Goal: Task Accomplishment & Management: Use online tool/utility

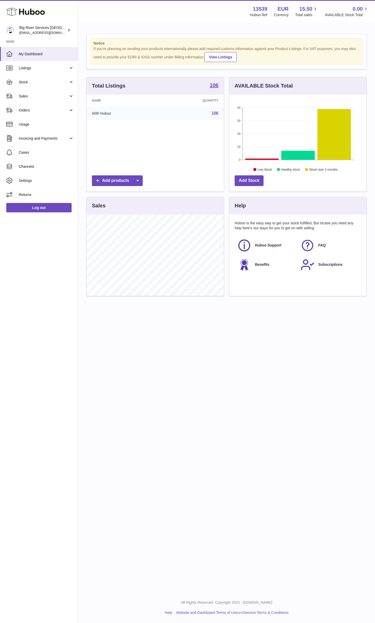
scroll to position [81, 137]
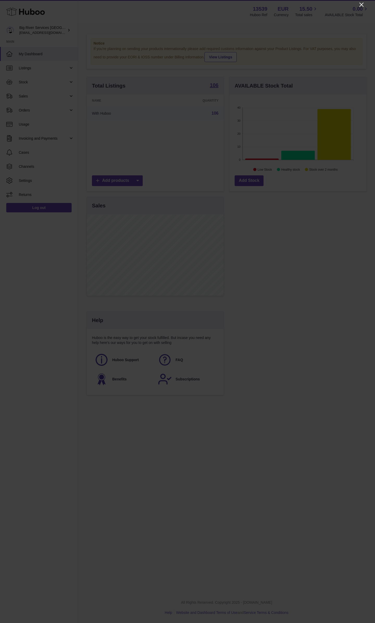
click at [359, 4] on icon "Close" at bounding box center [362, 5] width 6 height 6
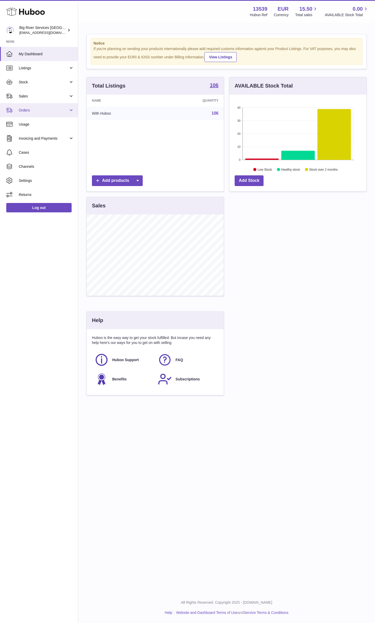
click at [21, 113] on link "Orders" at bounding box center [39, 110] width 78 height 14
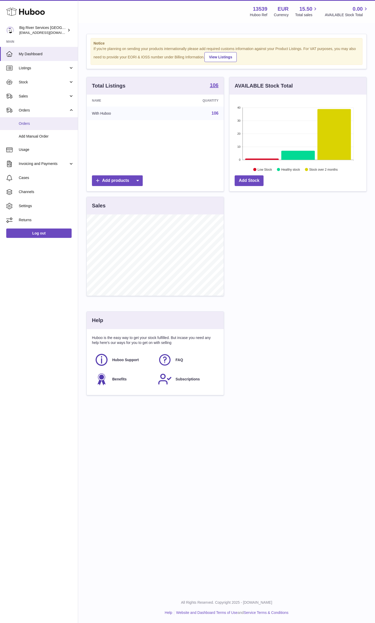
click at [29, 126] on link "Orders" at bounding box center [39, 123] width 78 height 13
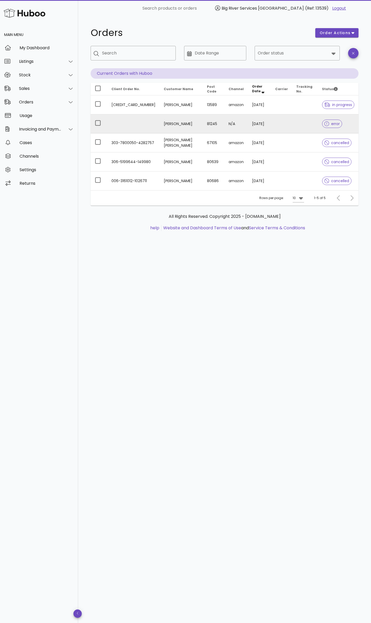
click at [336, 126] on span "error" at bounding box center [332, 124] width 15 height 4
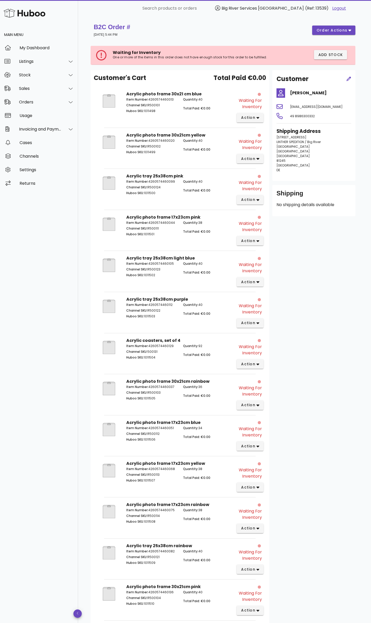
click at [313, 284] on div "Customer Peter Eicher dispo@linther.de 49 8986300332 Shipping Address Kronwinkl…" at bounding box center [313, 408] width 89 height 677
click at [254, 116] on span "action" at bounding box center [248, 117] width 15 height 5
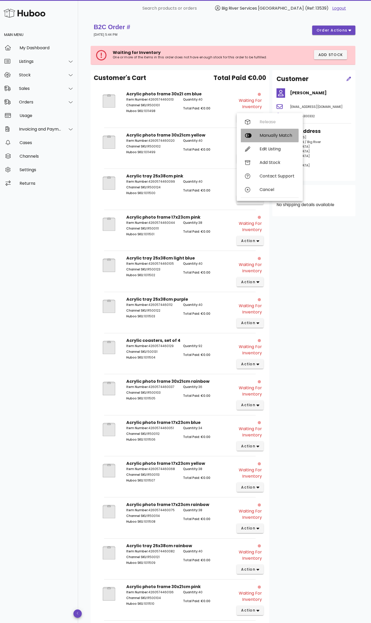
click at [266, 139] on div "Manually Match" at bounding box center [270, 136] width 58 height 14
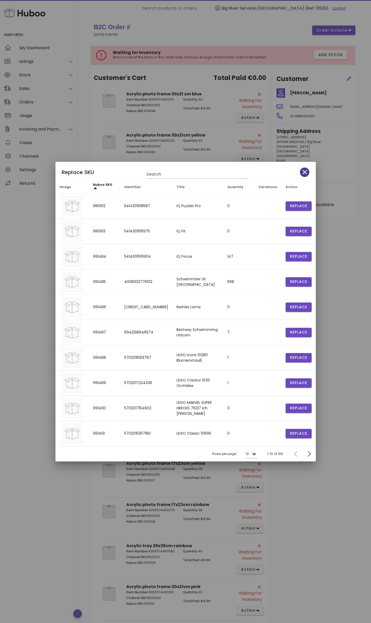
drag, startPoint x: 307, startPoint y: 172, endPoint x: 267, endPoint y: 167, distance: 39.7
click at [306, 172] on icon "button" at bounding box center [305, 172] width 5 height 7
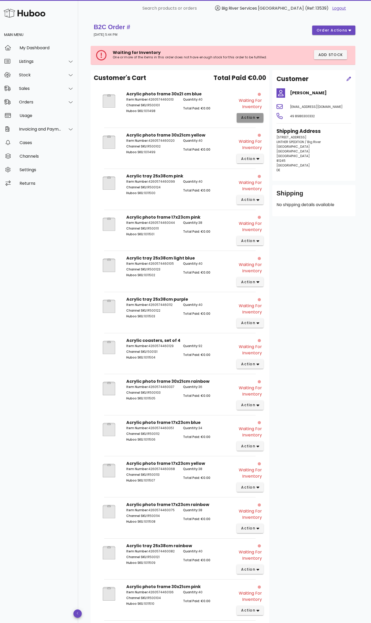
click at [251, 117] on span "action" at bounding box center [248, 117] width 15 height 5
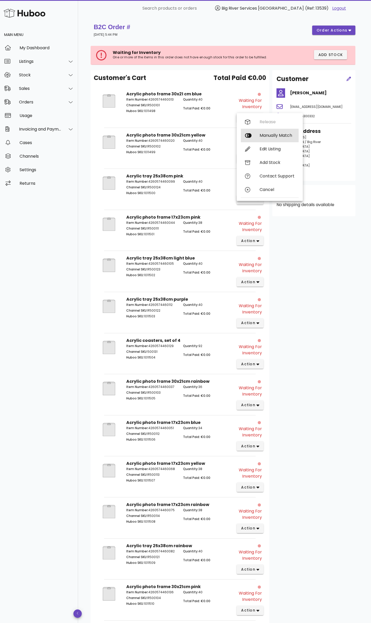
click at [265, 136] on div "Manually Match" at bounding box center [277, 135] width 35 height 5
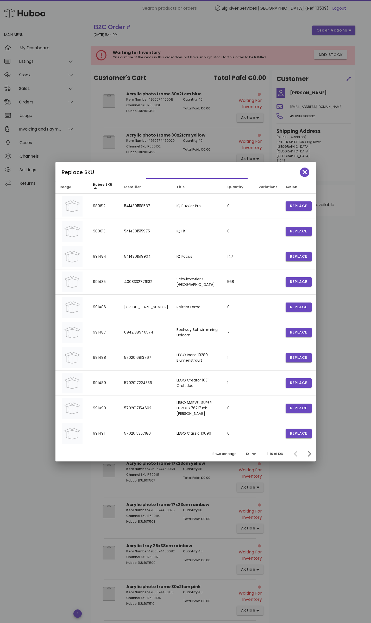
click at [195, 174] on input "text" at bounding box center [193, 174] width 94 height 8
type input "*******"
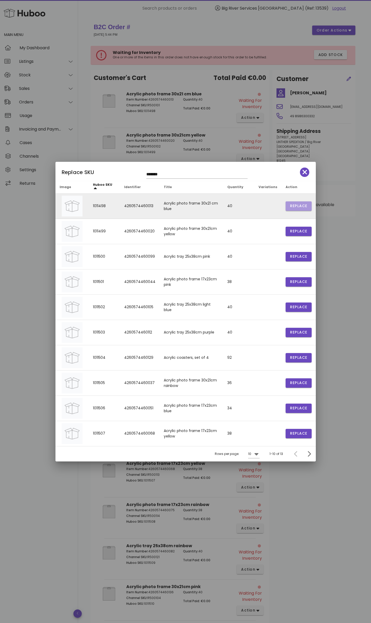
click at [289, 205] on button "Replace" at bounding box center [299, 205] width 26 height 9
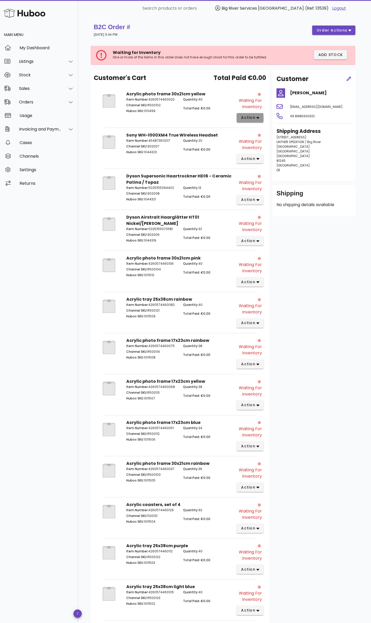
click at [259, 119] on button "action" at bounding box center [250, 117] width 27 height 9
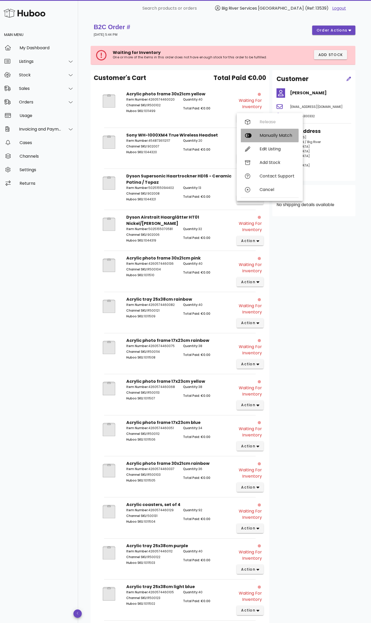
click at [262, 134] on div "Manually Match" at bounding box center [277, 135] width 35 height 5
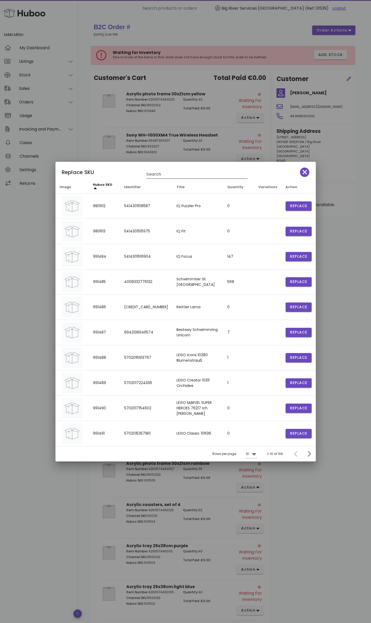
click at [168, 177] on input "Search" at bounding box center [193, 174] width 94 height 8
type input "*******"
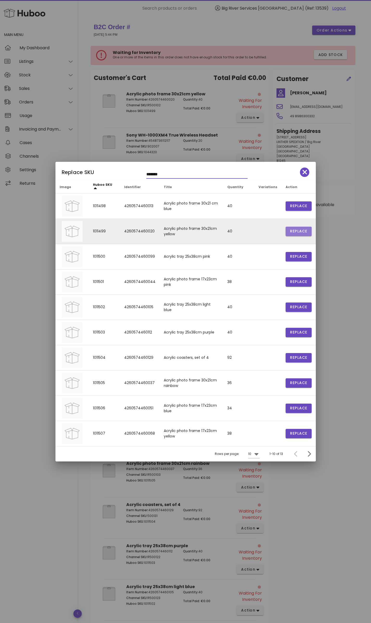
click at [295, 209] on span "Replace" at bounding box center [299, 205] width 18 height 5
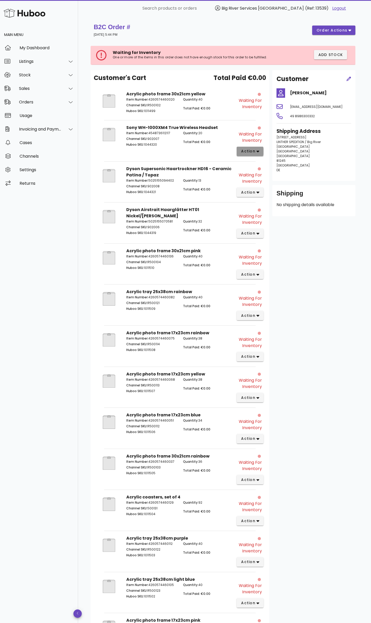
click at [242, 152] on span "action" at bounding box center [248, 151] width 15 height 5
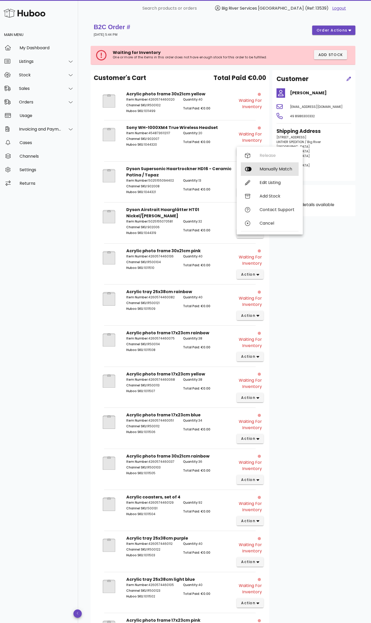
click at [254, 169] on div "Manually Match" at bounding box center [270, 169] width 58 height 14
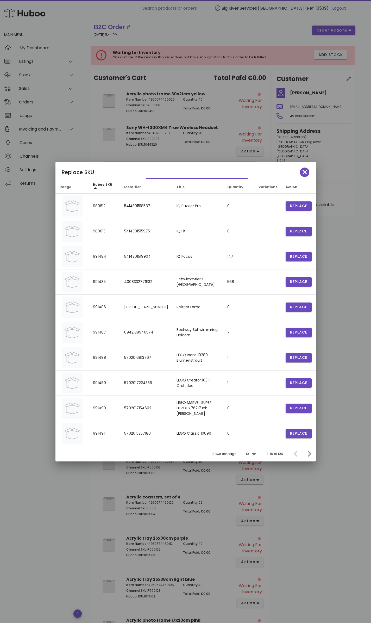
click at [195, 174] on input "text" at bounding box center [193, 174] width 94 height 8
type input "****"
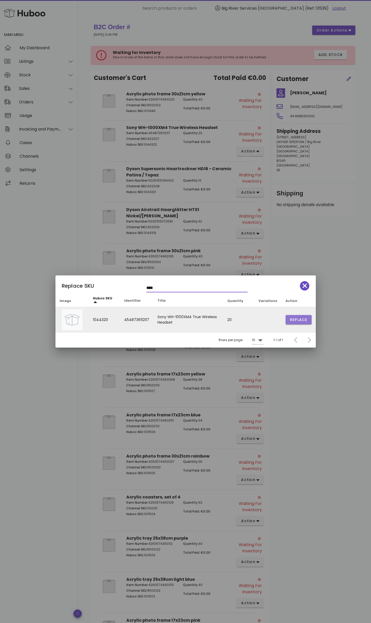
click at [294, 320] on span "Replace" at bounding box center [299, 319] width 18 height 5
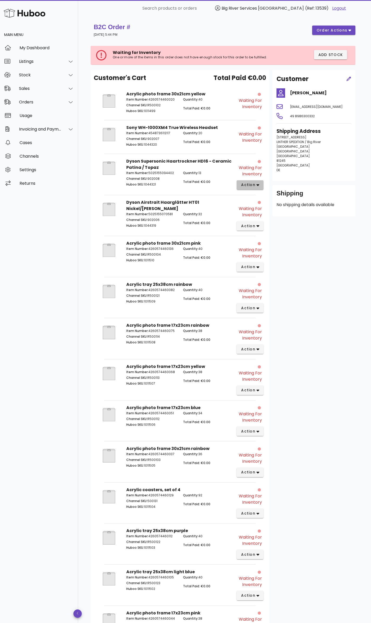
click at [248, 186] on span "action" at bounding box center [248, 184] width 15 height 5
click at [264, 204] on div "Manually Match" at bounding box center [277, 202] width 35 height 5
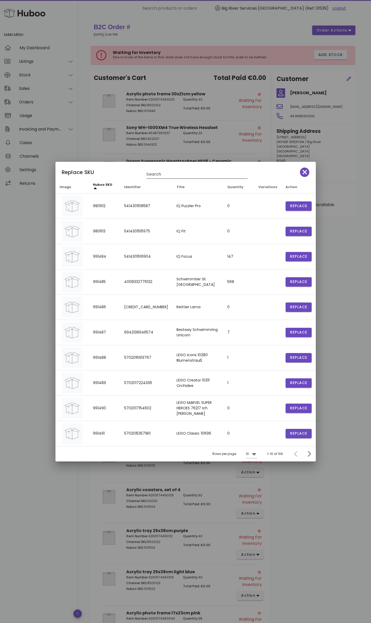
click at [160, 175] on input "Search" at bounding box center [193, 174] width 94 height 8
type input "*****"
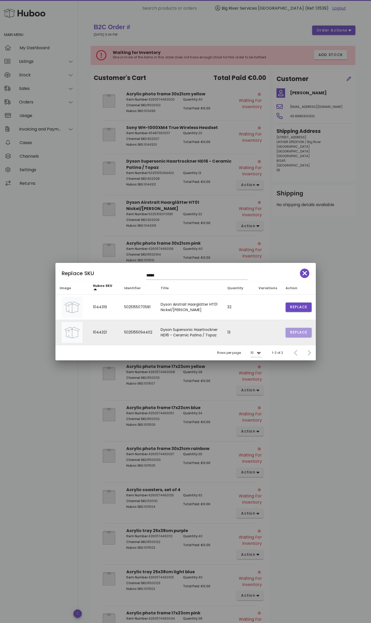
click at [305, 310] on span "Replace" at bounding box center [299, 306] width 18 height 5
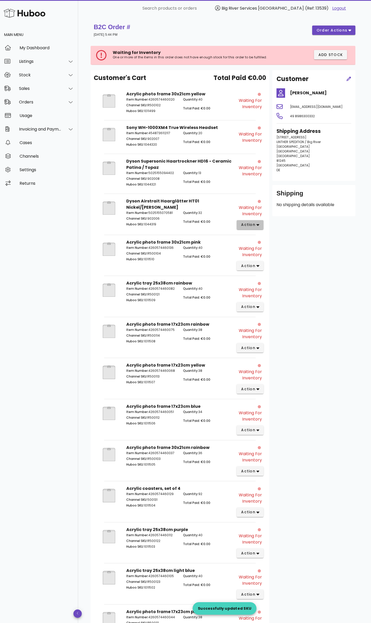
click at [248, 221] on button "action" at bounding box center [250, 224] width 27 height 9
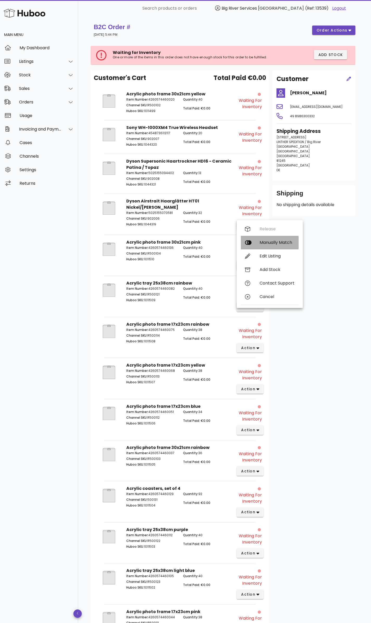
click at [265, 246] on div "Manually Match" at bounding box center [270, 243] width 58 height 14
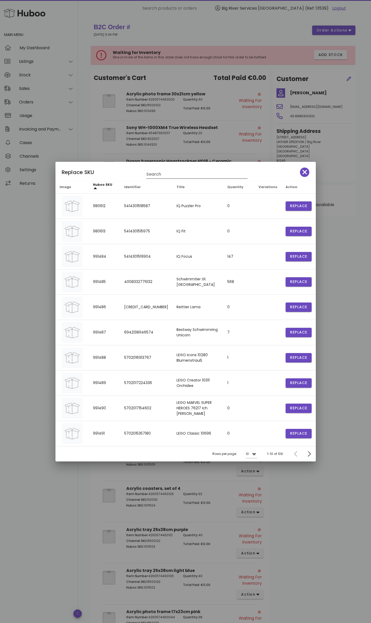
click at [161, 175] on input "Search" at bounding box center [193, 174] width 94 height 8
type input "*****"
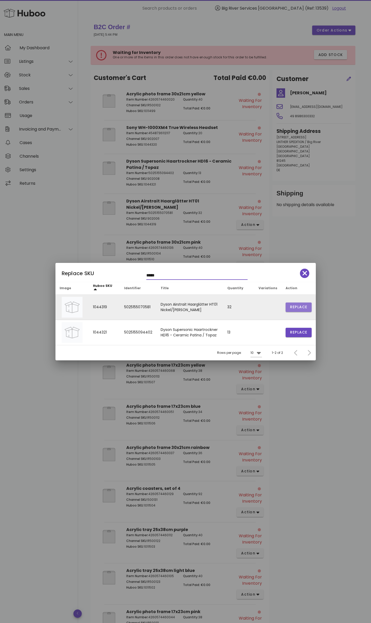
click at [299, 308] on span "Replace" at bounding box center [299, 306] width 18 height 5
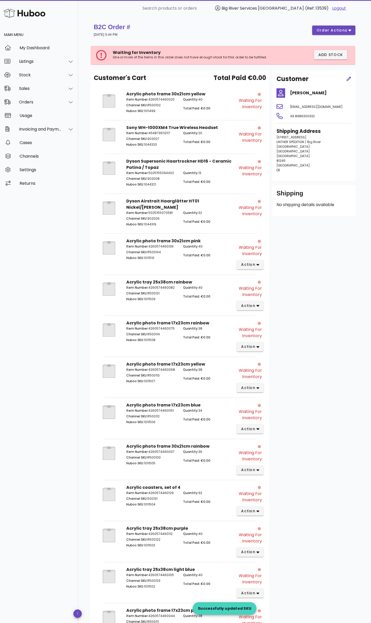
click at [291, 251] on div "Customer Peter Eicher dispo@linther.de 49 8986300332 Shipping Address Kronwinkl…" at bounding box center [313, 486] width 89 height 833
click at [249, 262] on span "action" at bounding box center [248, 264] width 15 height 5
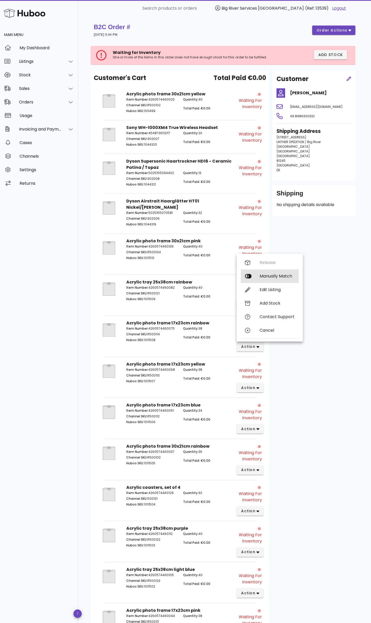
click at [268, 276] on div "Manually Match" at bounding box center [277, 276] width 35 height 5
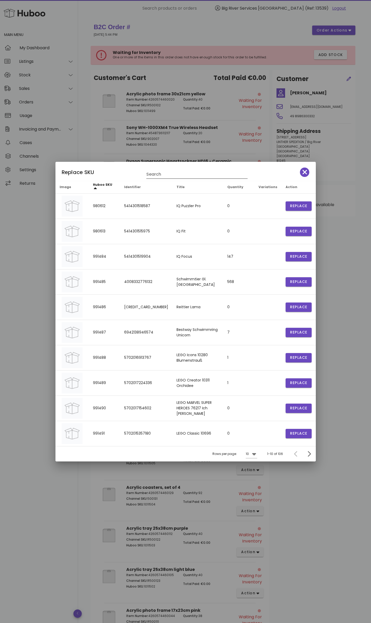
click at [154, 175] on input "Search" at bounding box center [193, 174] width 94 height 8
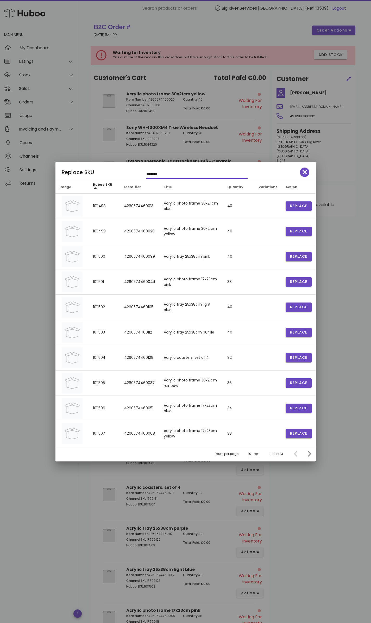
type input "*******"
click at [306, 173] on icon "button" at bounding box center [305, 172] width 5 height 5
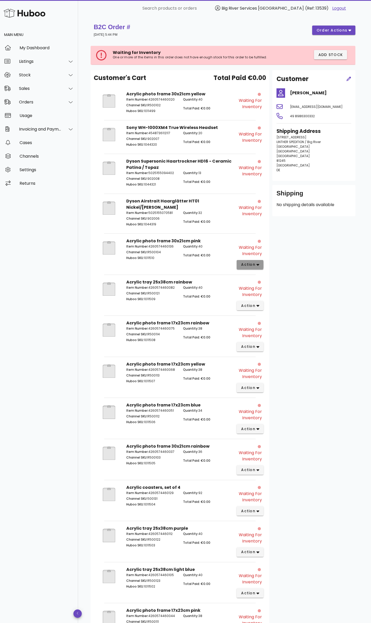
click at [253, 262] on span "action" at bounding box center [248, 264] width 15 height 5
click at [264, 279] on div "Manually Match" at bounding box center [270, 276] width 58 height 14
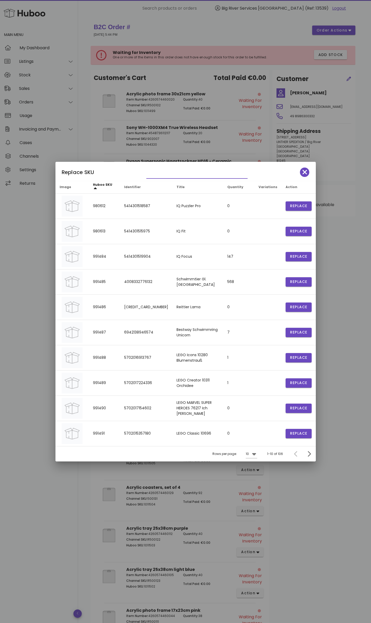
click at [175, 173] on input "text" at bounding box center [193, 174] width 94 height 8
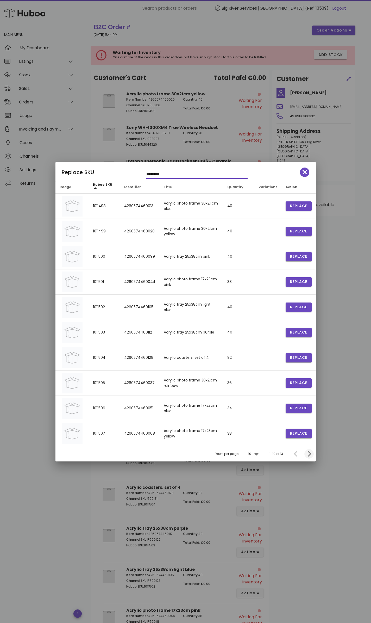
type input "*******"
click at [311, 453] on icon "Next page" at bounding box center [309, 454] width 6 height 6
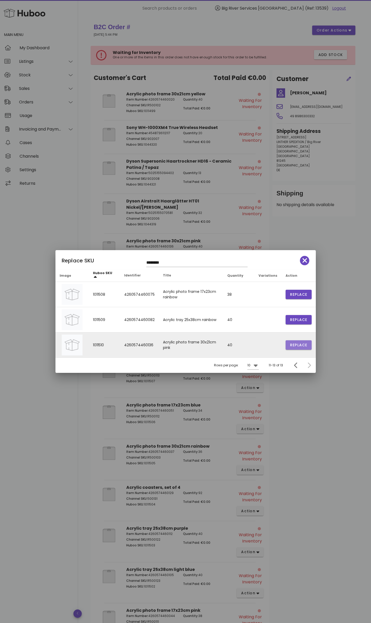
click at [291, 297] on span "Replace" at bounding box center [299, 294] width 18 height 5
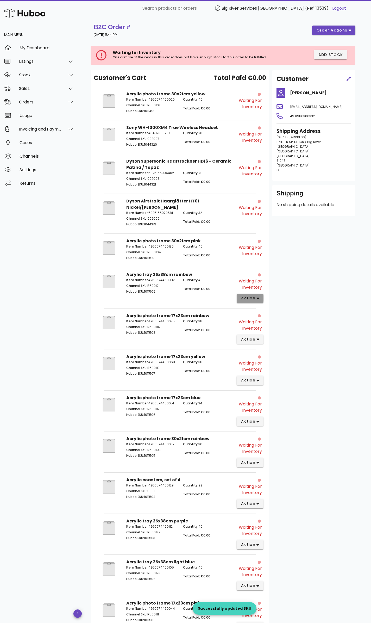
click at [241, 295] on span "action" at bounding box center [248, 297] width 15 height 5
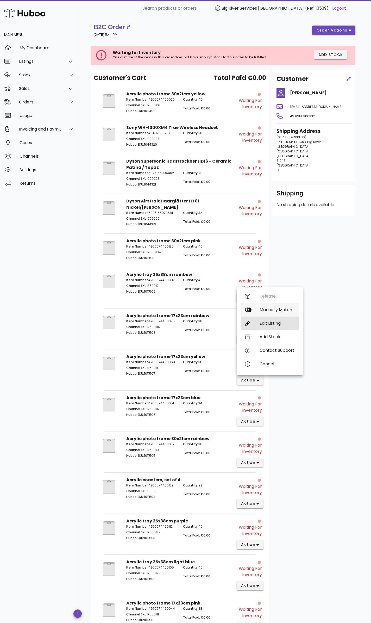
drag, startPoint x: 271, startPoint y: 327, endPoint x: 274, endPoint y: 312, distance: 14.5
click at [274, 312] on div "Release Manually Match Edit Listing Add Stock Contact Support Cancel" at bounding box center [270, 332] width 58 height 84
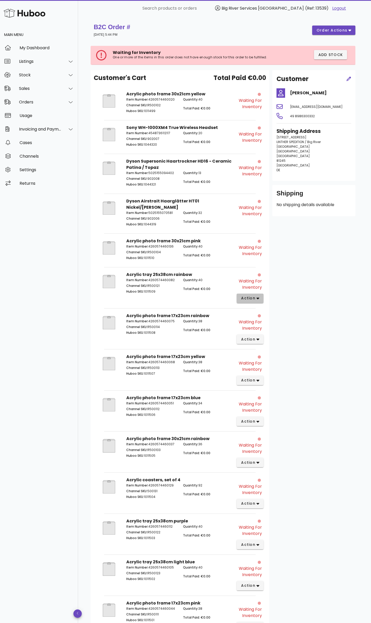
click at [254, 295] on span "action" at bounding box center [248, 297] width 15 height 5
click at [270, 309] on div "Manually Match" at bounding box center [277, 309] width 35 height 5
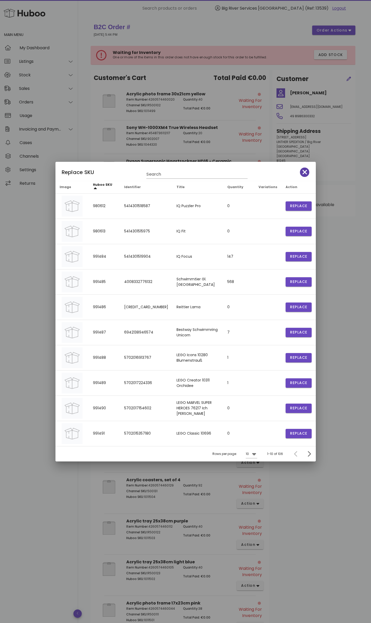
click at [305, 173] on icon "button" at bounding box center [305, 172] width 5 height 7
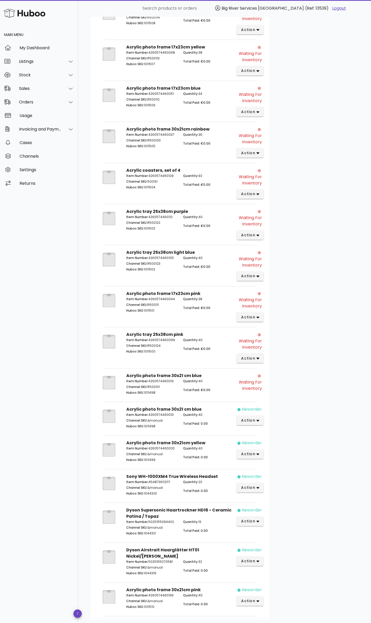
scroll to position [336, 0]
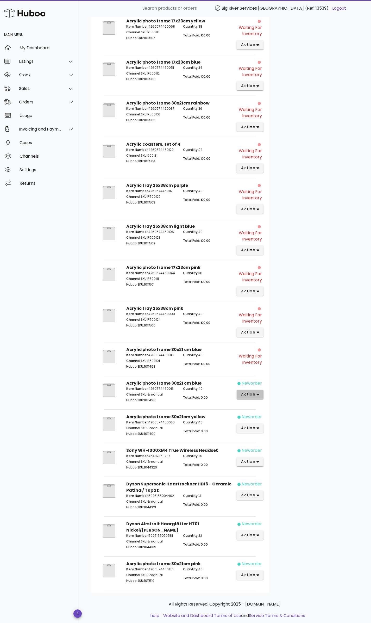
click at [251, 392] on span "action" at bounding box center [248, 394] width 15 height 5
click at [324, 374] on div "Customer Peter Eicher dispo@linther.de 49 8986300332 Shipping Address Kronwinkl…" at bounding box center [313, 163] width 89 height 859
